Goal: Navigation & Orientation: Find specific page/section

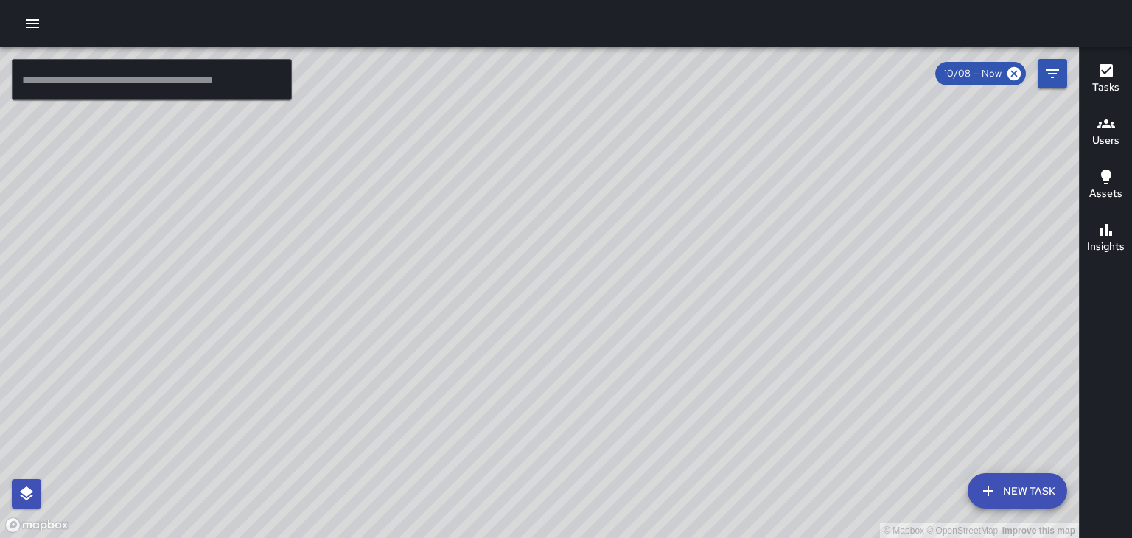
drag, startPoint x: 751, startPoint y: 104, endPoint x: 711, endPoint y: 191, distance: 95.6
click at [711, 191] on div "© Mapbox © OpenStreetMap Improve this map" at bounding box center [539, 292] width 1079 height 491
drag, startPoint x: 762, startPoint y: 151, endPoint x: 610, endPoint y: 305, distance: 216.3
click at [610, 305] on div "© Mapbox © OpenStreetMap Improve this map" at bounding box center [539, 292] width 1079 height 491
drag, startPoint x: 663, startPoint y: 190, endPoint x: 599, endPoint y: 360, distance: 181.9
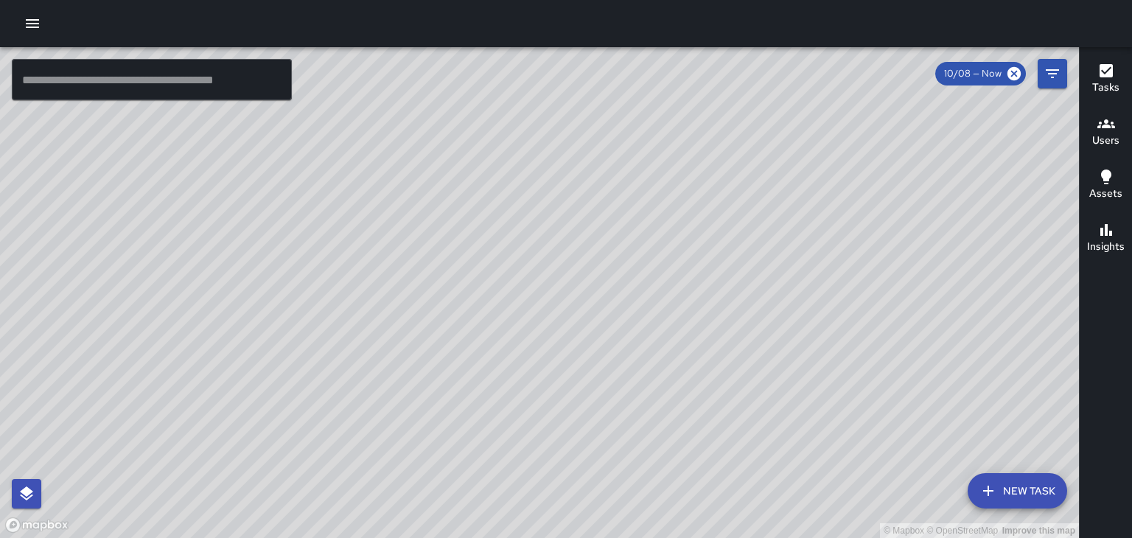
click at [599, 360] on div "© Mapbox © OpenStreetMap Improve this map" at bounding box center [539, 292] width 1079 height 491
drag, startPoint x: 596, startPoint y: 357, endPoint x: 663, endPoint y: 192, distance: 177.5
click at [663, 192] on div "© Mapbox © OpenStreetMap Improve this map" at bounding box center [539, 292] width 1079 height 491
drag, startPoint x: 621, startPoint y: 176, endPoint x: 640, endPoint y: 86, distance: 91.8
click at [637, 93] on div "© Mapbox © OpenStreetMap Improve this map" at bounding box center [539, 292] width 1079 height 491
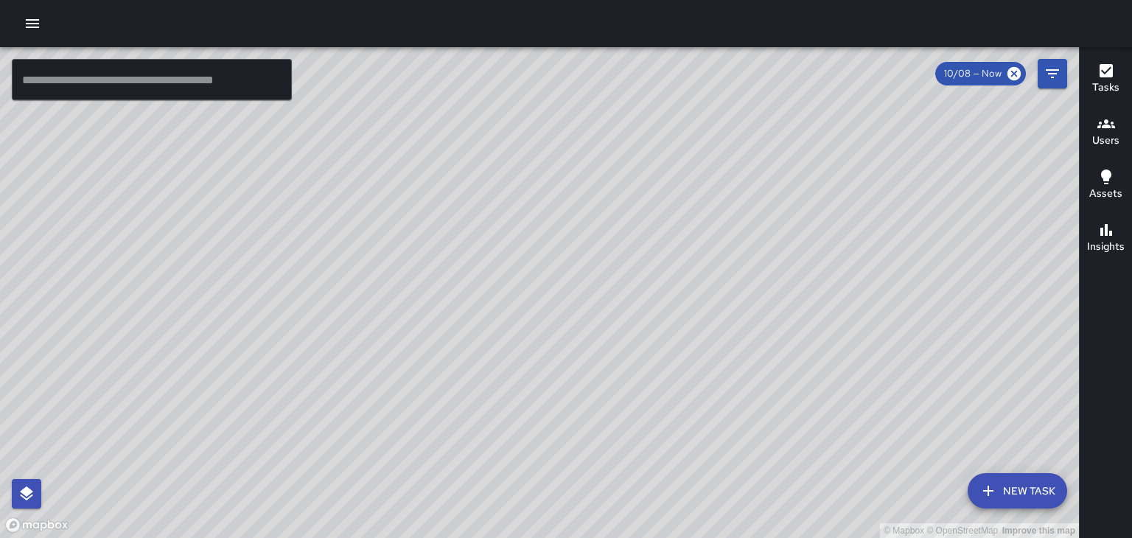
drag, startPoint x: 558, startPoint y: 280, endPoint x: 562, endPoint y: 340, distance: 59.9
click at [562, 340] on div "© Mapbox © OpenStreetMap Improve this map" at bounding box center [539, 292] width 1079 height 491
drag, startPoint x: 569, startPoint y: 329, endPoint x: 585, endPoint y: 298, distance: 34.9
click at [569, 329] on div "© Mapbox © OpenStreetMap Improve this map" at bounding box center [539, 292] width 1079 height 491
drag, startPoint x: 719, startPoint y: 281, endPoint x: 614, endPoint y: 278, distance: 105.4
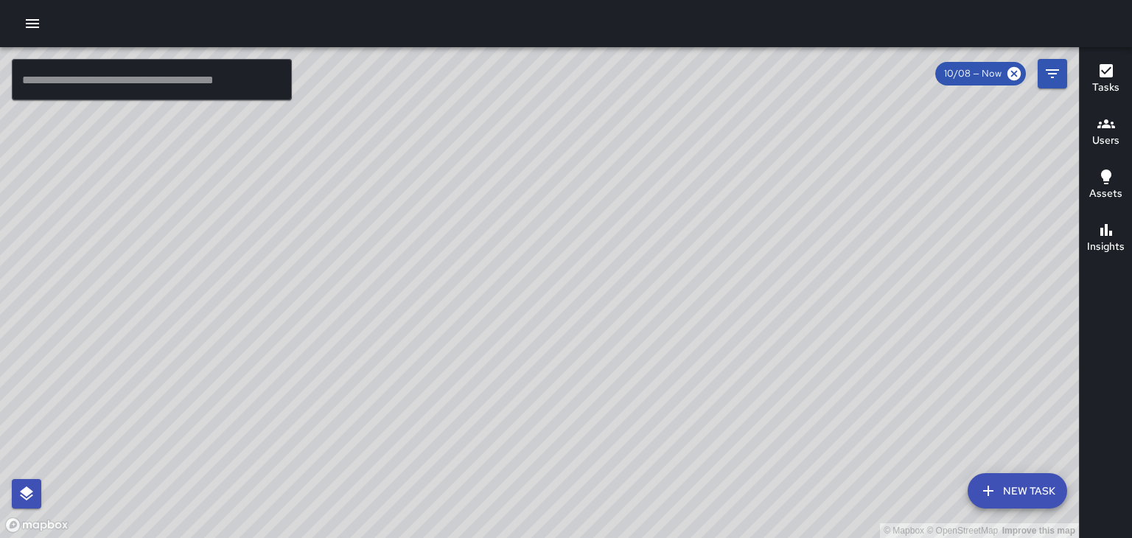
click at [614, 278] on div "© Mapbox © OpenStreetMap Improve this map" at bounding box center [539, 292] width 1079 height 491
